Goal: Task Accomplishment & Management: Manage account settings

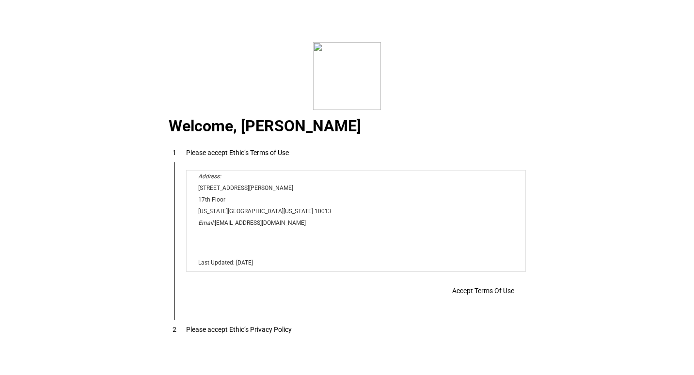
scroll to position [7845, 0]
click at [487, 295] on span "Accept Terms Of Use" at bounding box center [483, 291] width 62 height 8
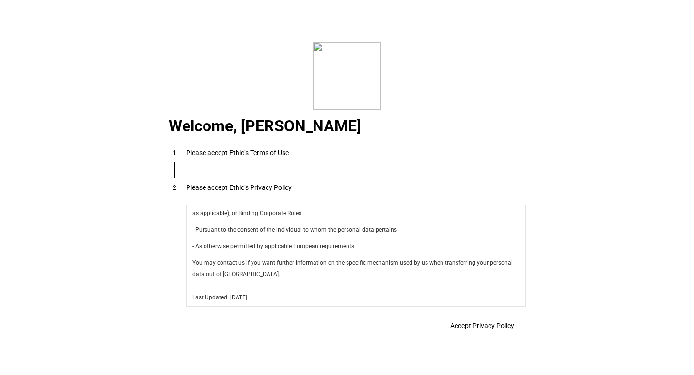
scroll to position [3448, 0]
click at [450, 329] on span "Accept Privacy Policy" at bounding box center [482, 326] width 64 height 8
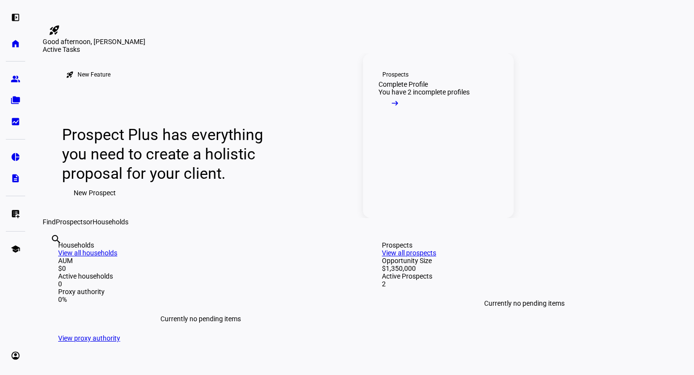
click at [400, 108] on mat-icon "arrow_right_alt" at bounding box center [395, 103] width 10 height 10
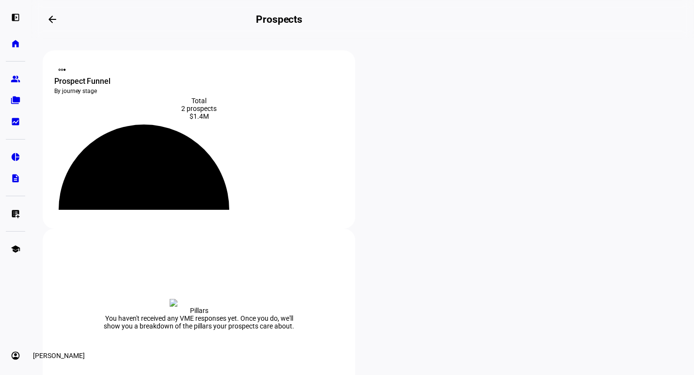
click at [19, 353] on eth-mat-symbol "account_circle" at bounding box center [16, 356] width 10 height 10
click at [46, 344] on span "Sign Out" at bounding box center [33, 349] width 26 height 10
